Goal: Task Accomplishment & Management: Use online tool/utility

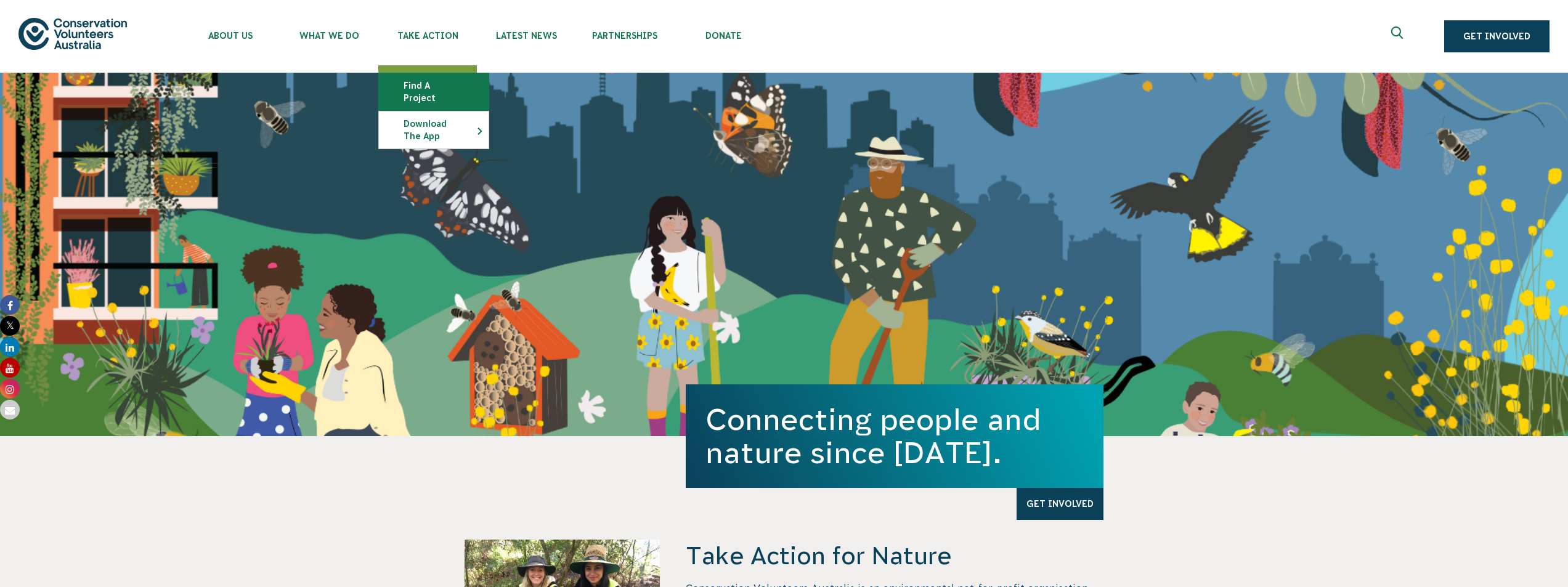
click at [441, 87] on link "Find a project" at bounding box center [433, 92] width 110 height 37
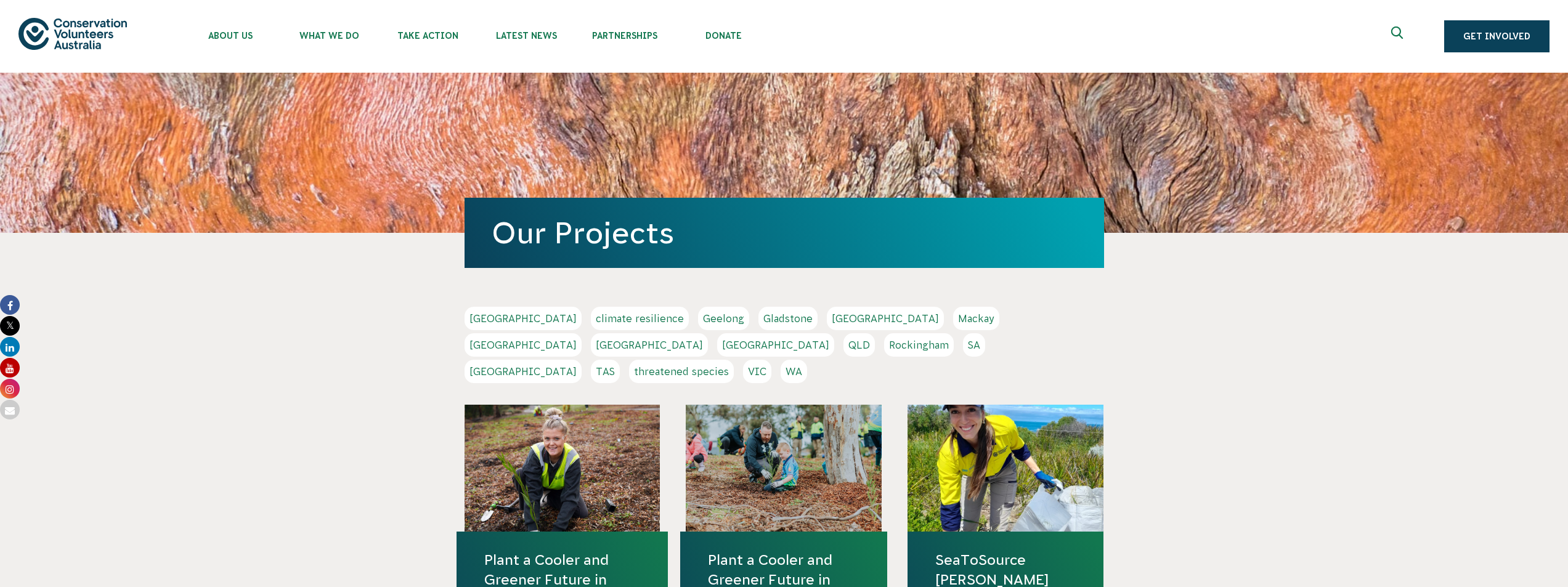
click at [582, 359] on link "Sydney" at bounding box center [523, 371] width 117 height 24
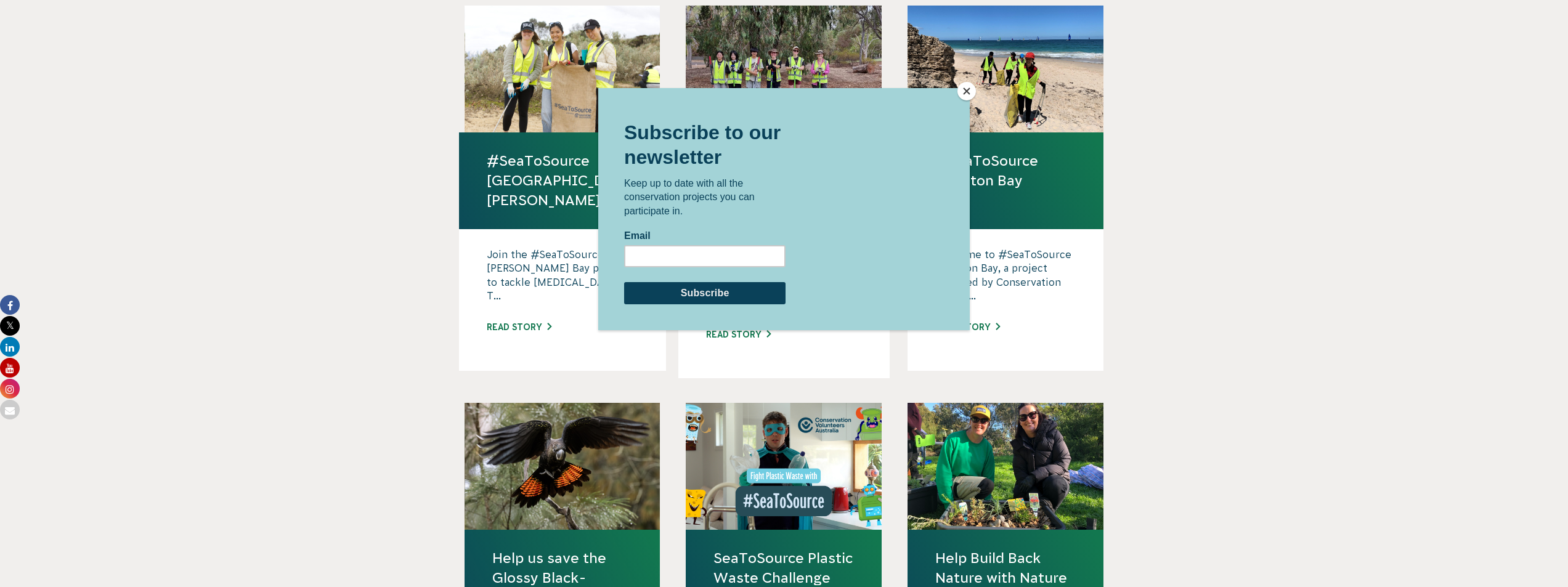
scroll to position [924, 0]
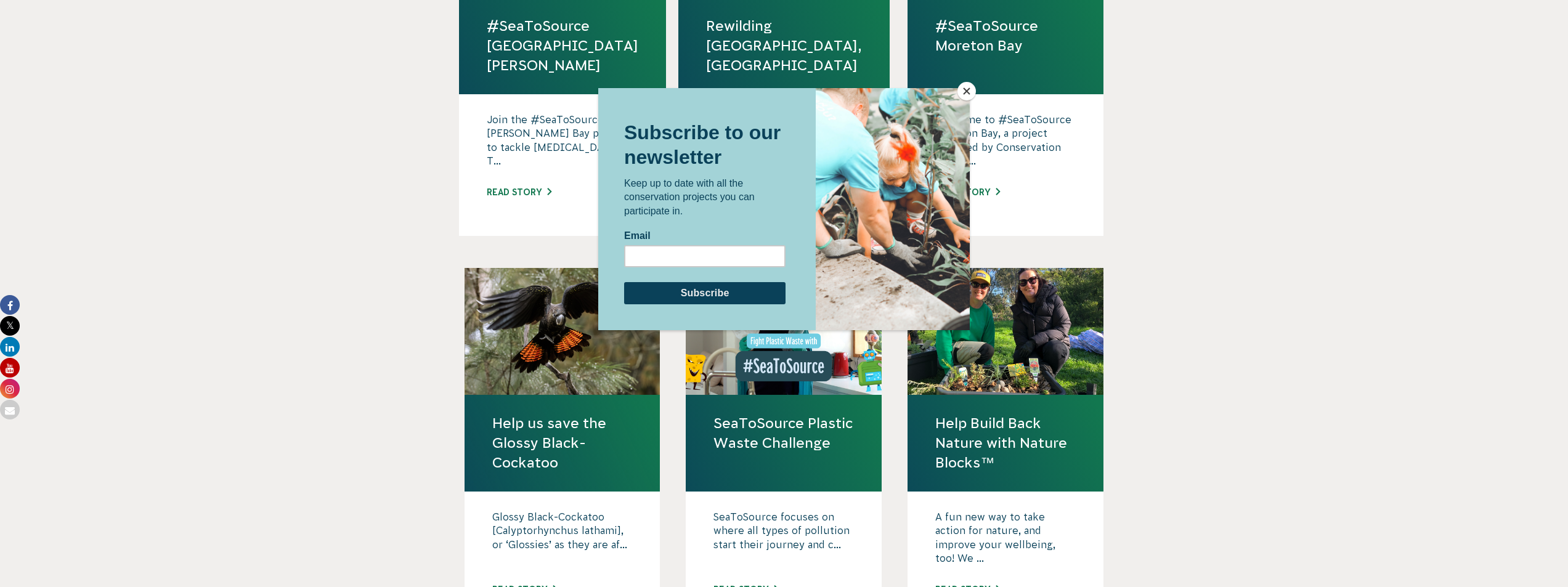
click at [386, 293] on div at bounding box center [784, 293] width 1568 height 587
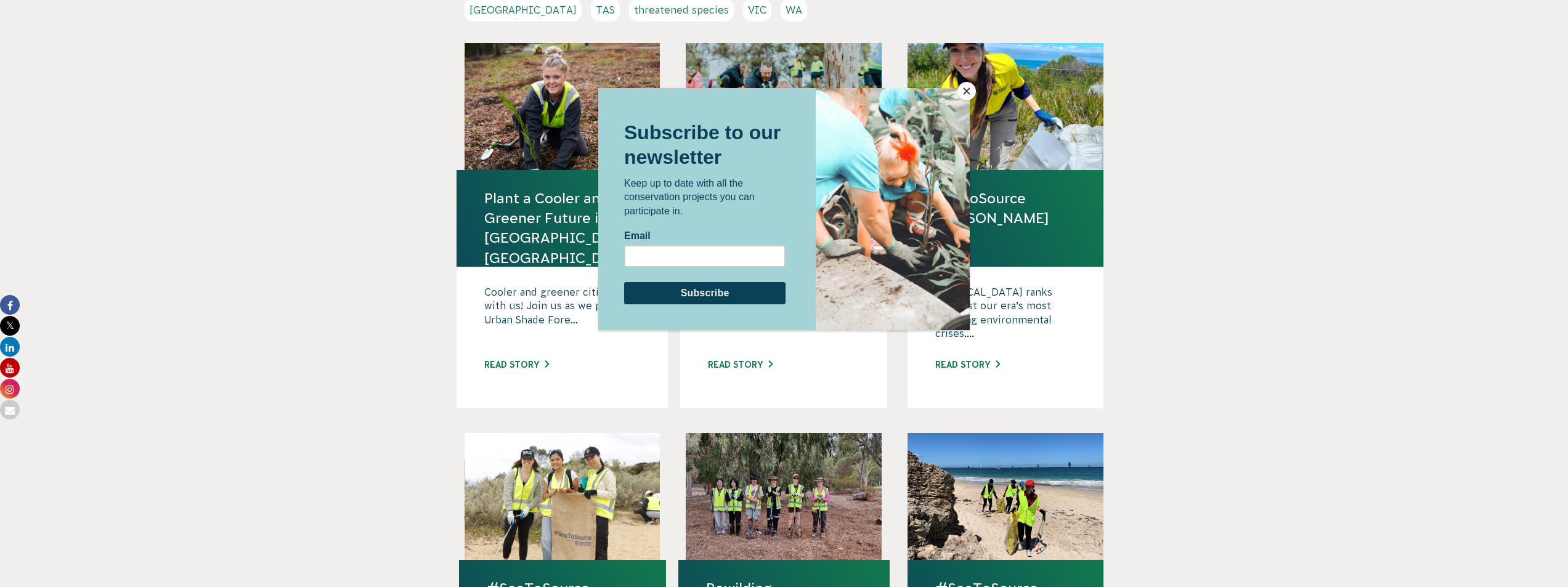
scroll to position [246, 0]
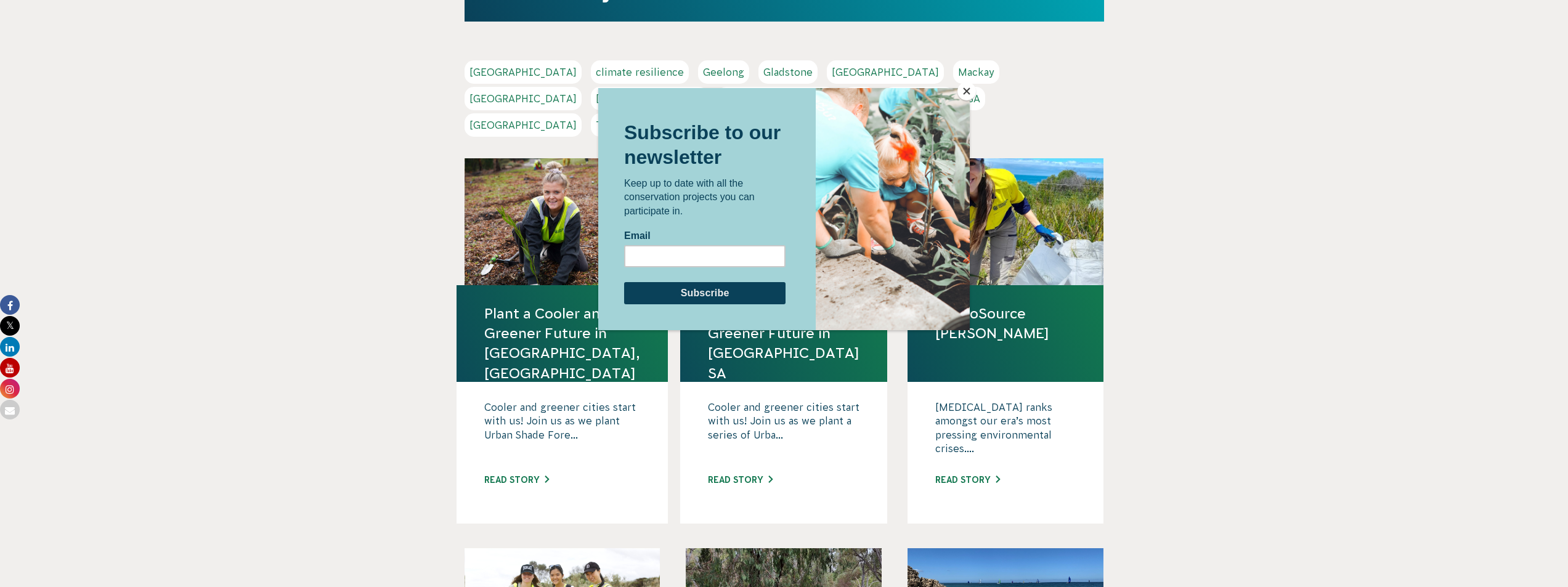
click at [969, 96] on button "Close" at bounding box center [966, 91] width 18 height 18
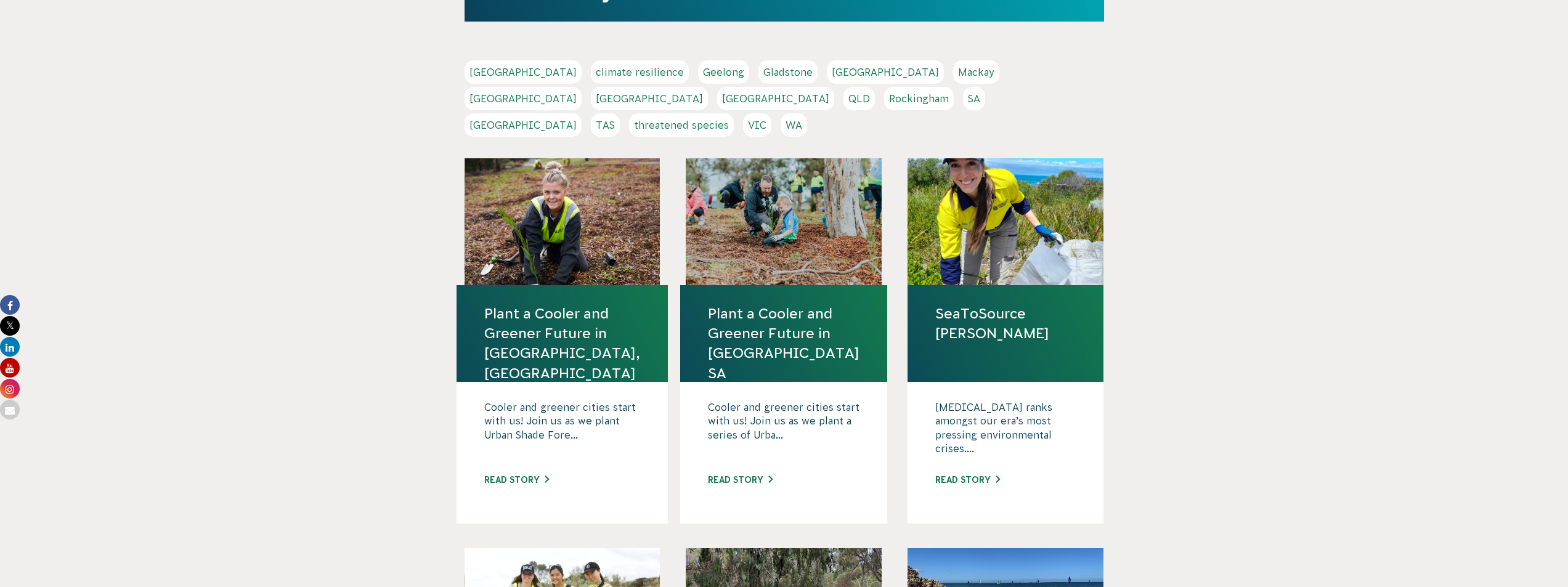
click at [582, 113] on link "Sydney" at bounding box center [523, 125] width 117 height 24
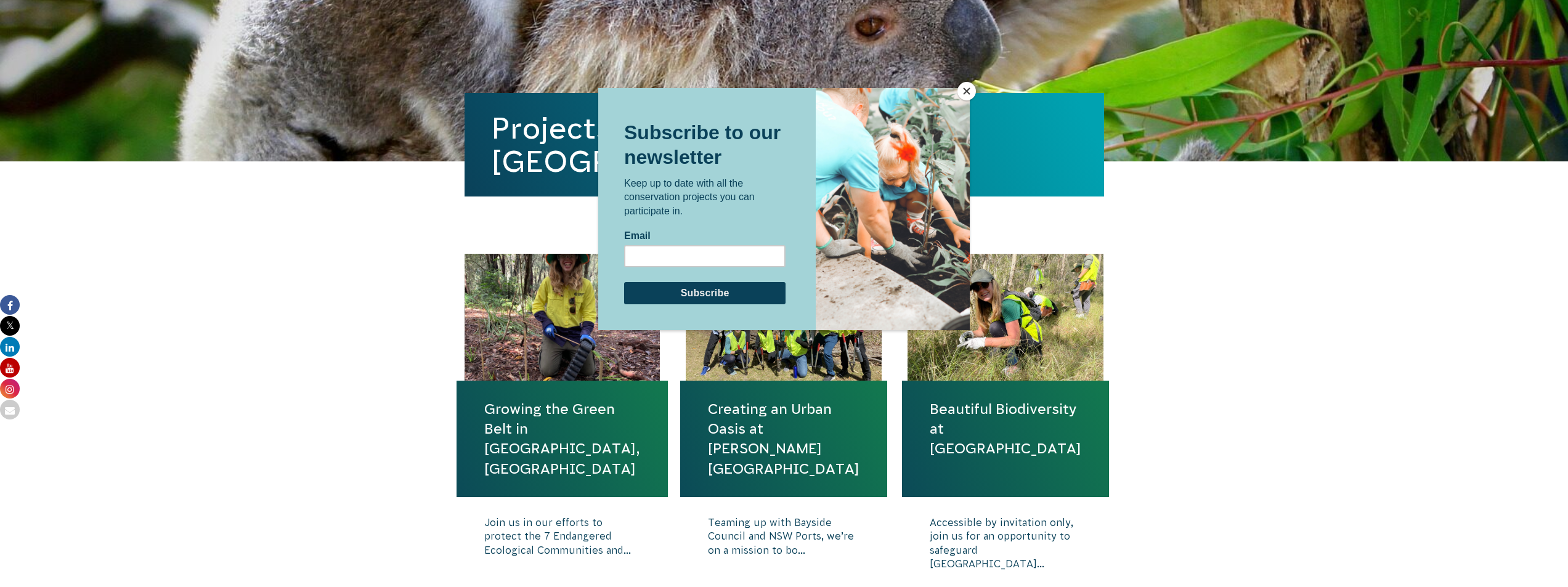
scroll to position [246, 0]
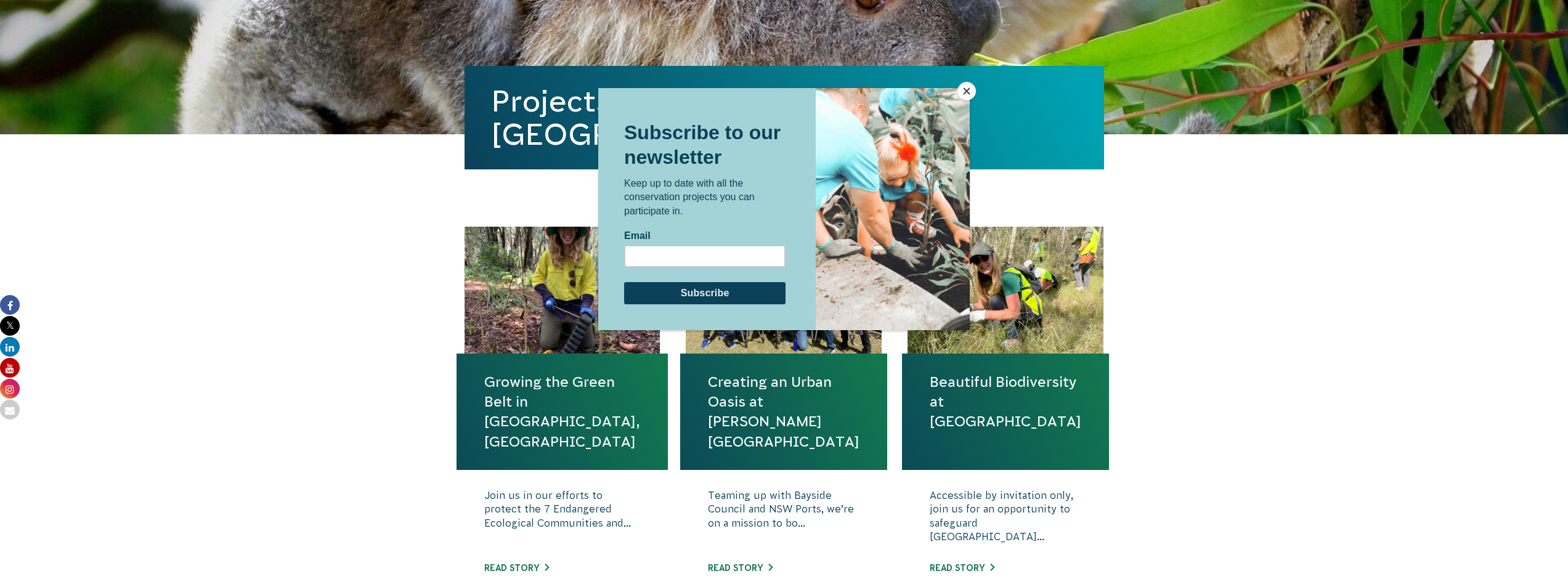
click at [964, 93] on button "Close" at bounding box center [966, 91] width 18 height 18
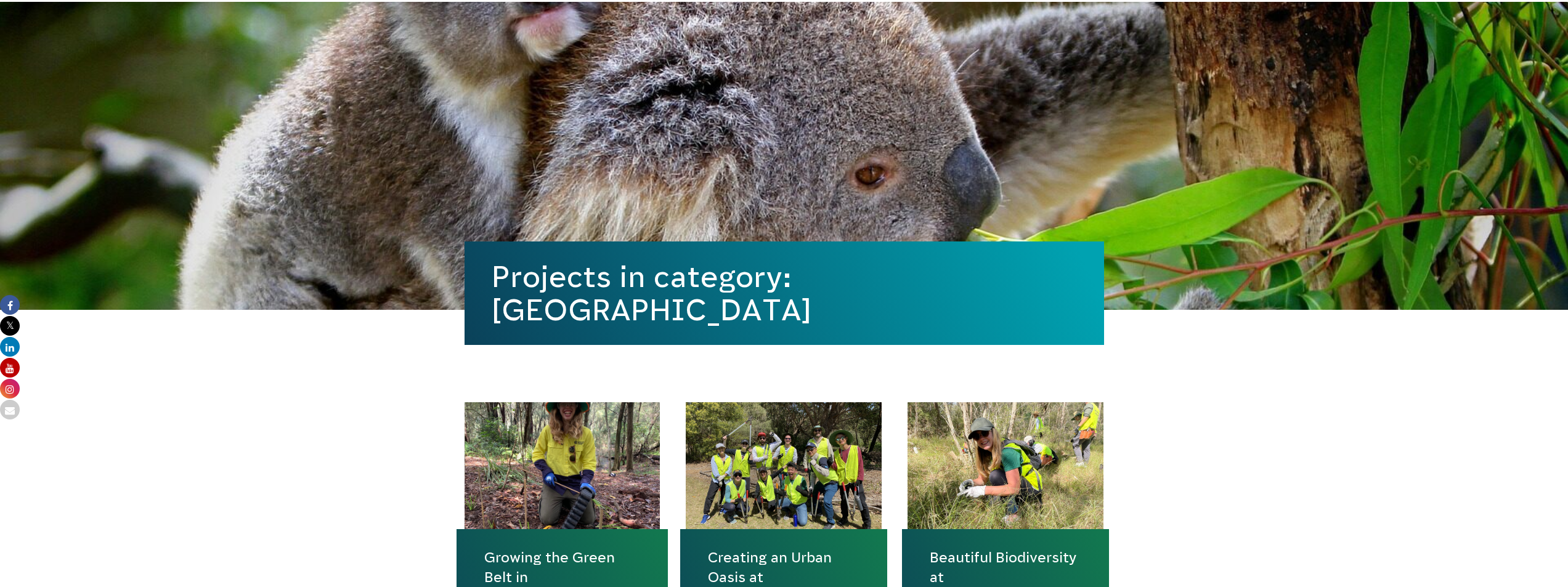
scroll to position [123, 0]
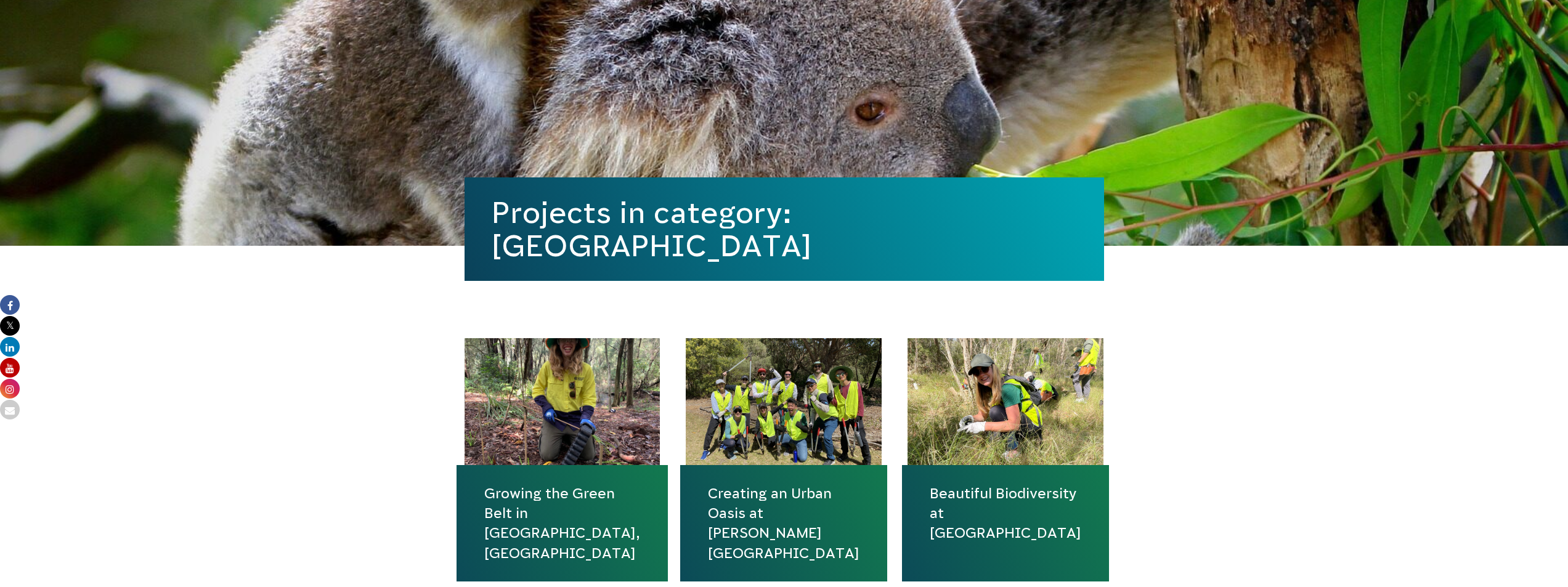
scroll to position [431, 0]
